Goal: Information Seeking & Learning: Check status

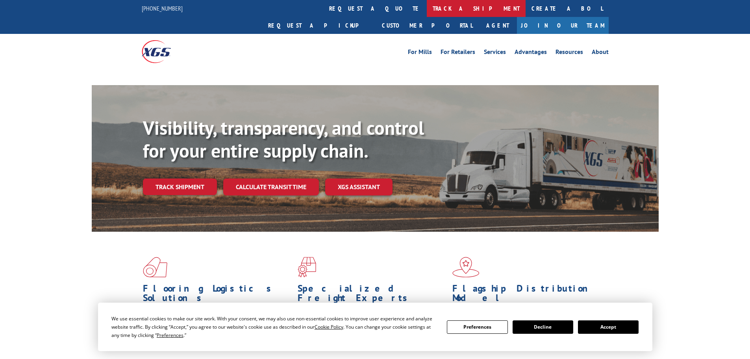
click at [427, 9] on link "track a shipment" at bounding box center [476, 8] width 99 height 17
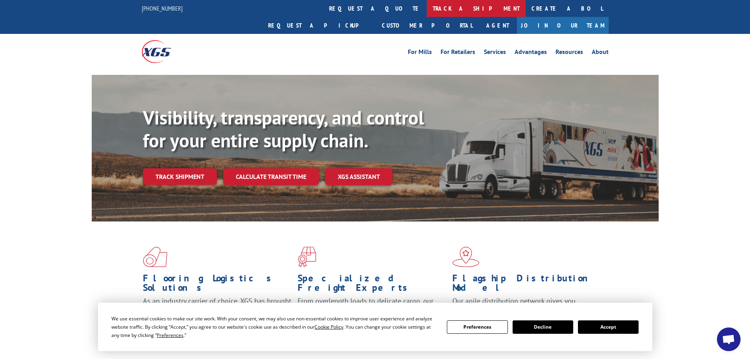
click at [427, 9] on link "track a shipment" at bounding box center [476, 8] width 99 height 17
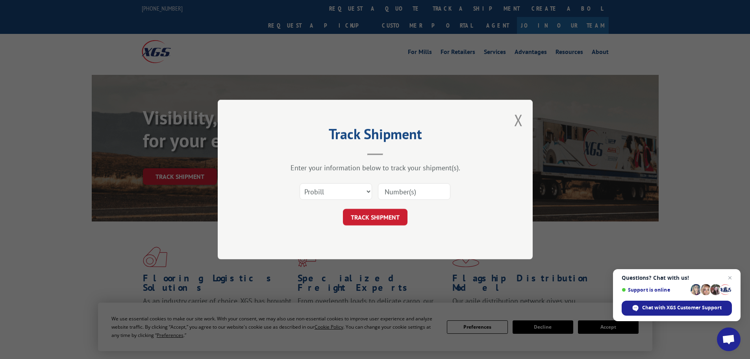
click at [446, 189] on input at bounding box center [414, 191] width 72 height 17
paste input "41512687"
type input "41512687"
click at [315, 186] on select "Select category... Probill BOL PO" at bounding box center [336, 191] width 72 height 17
select select "po"
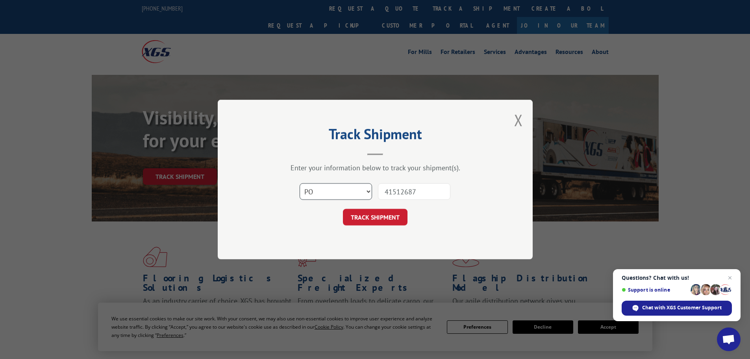
click at [300, 183] on select "Select category... Probill BOL PO" at bounding box center [336, 191] width 72 height 17
click at [388, 217] on button "TRACK SHIPMENT" at bounding box center [375, 217] width 65 height 17
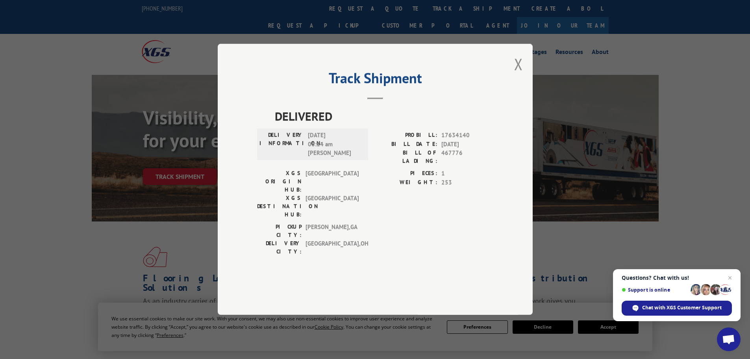
click at [513, 80] on div "Track Shipment DELIVERED DELIVERY INFORMATION: [DATE] 08:14 am [PERSON_NAME]: 1…" at bounding box center [375, 179] width 315 height 271
drag, startPoint x: 521, startPoint y: 80, endPoint x: 495, endPoint y: 70, distance: 28.1
click at [520, 74] on button "Close modal" at bounding box center [518, 64] width 9 height 21
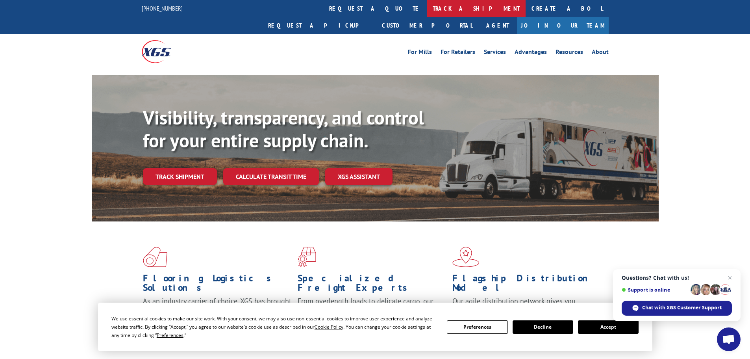
click at [427, 14] on link "track a shipment" at bounding box center [476, 8] width 99 height 17
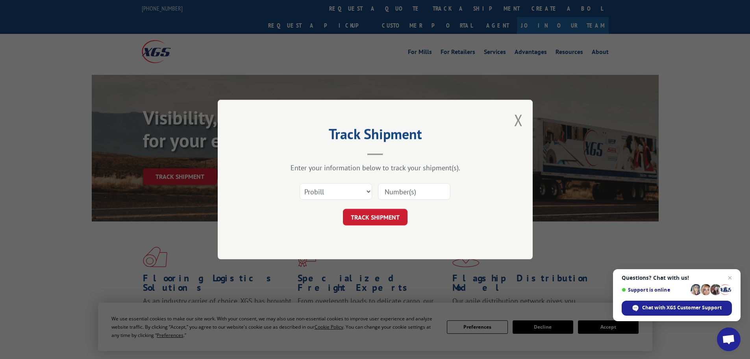
click at [426, 196] on input at bounding box center [414, 191] width 72 height 17
paste input "41512757"
type input "41512757"
click at [353, 194] on select "Select category... Probill BOL PO" at bounding box center [336, 191] width 72 height 17
select select "po"
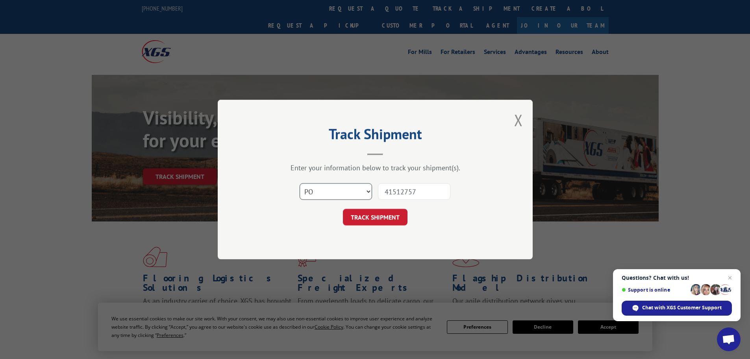
click at [300, 183] on select "Select category... Probill BOL PO" at bounding box center [336, 191] width 72 height 17
click at [403, 217] on button "TRACK SHIPMENT" at bounding box center [375, 217] width 65 height 17
